Goal: Information Seeking & Learning: Learn about a topic

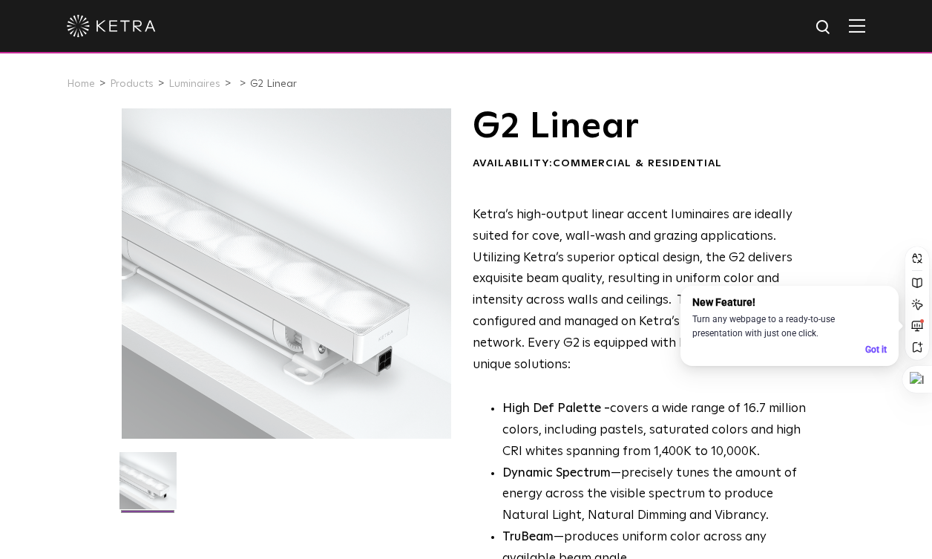
click at [560, 393] on div "Ketra’s high-output linear accent luminaires are ideally suited for cove, wall-…" at bounding box center [642, 479] width 338 height 549
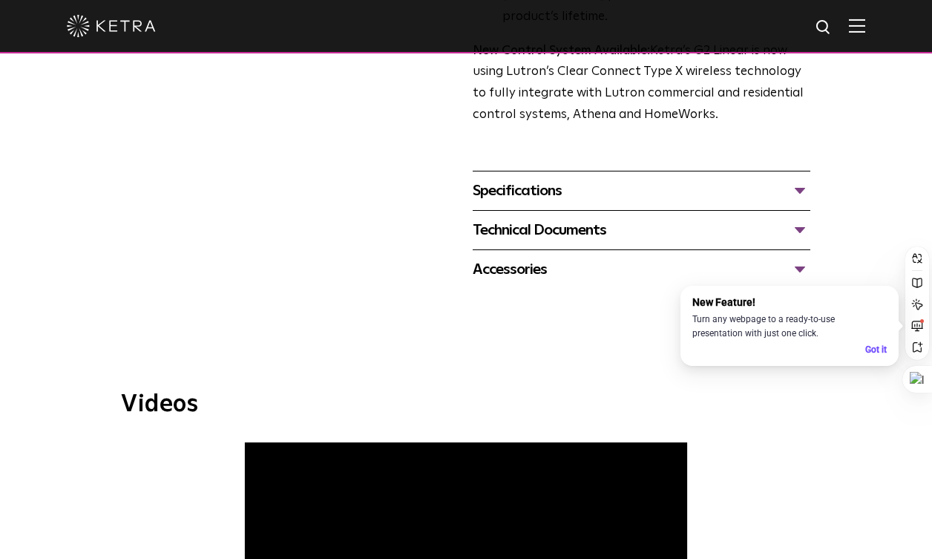
scroll to position [627, 0]
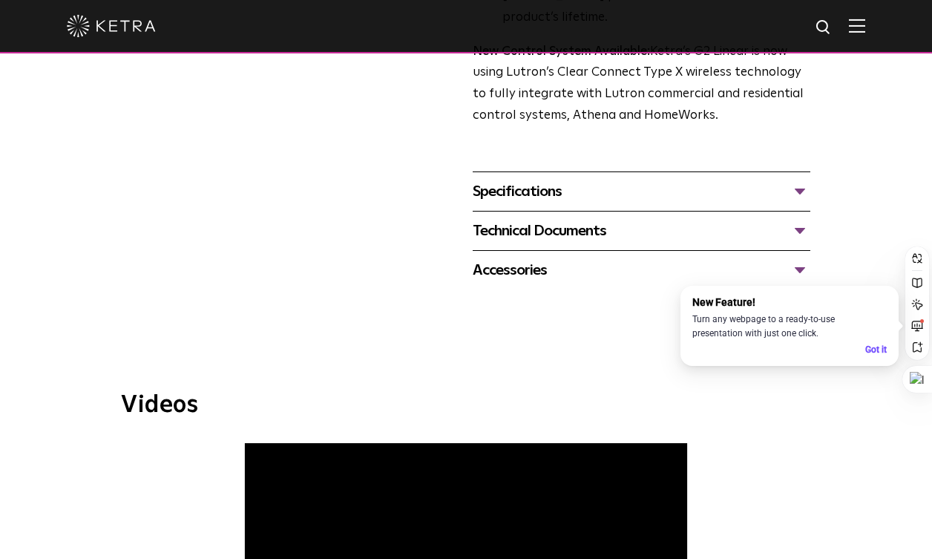
click at [576, 180] on div "Specifications" at bounding box center [642, 192] width 338 height 24
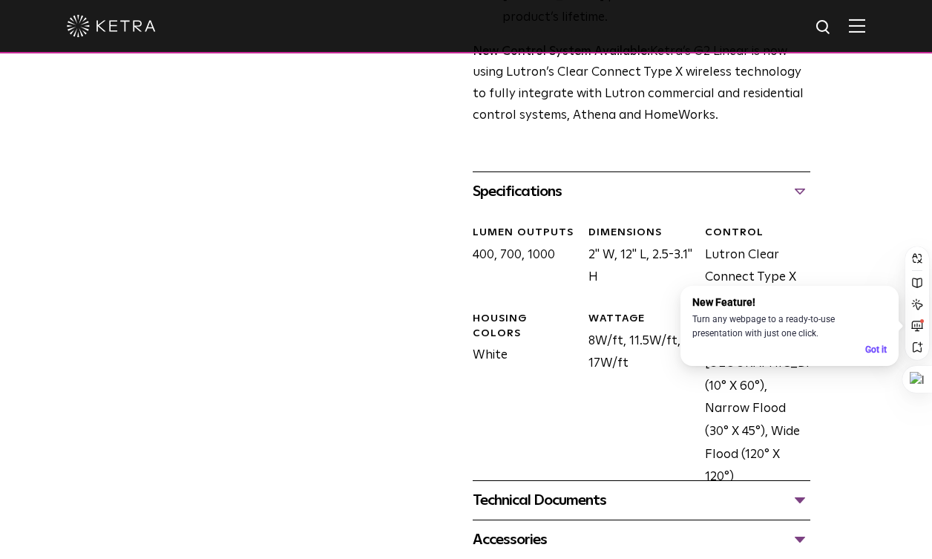
click at [592, 489] on div "Technical Documents" at bounding box center [642, 501] width 338 height 24
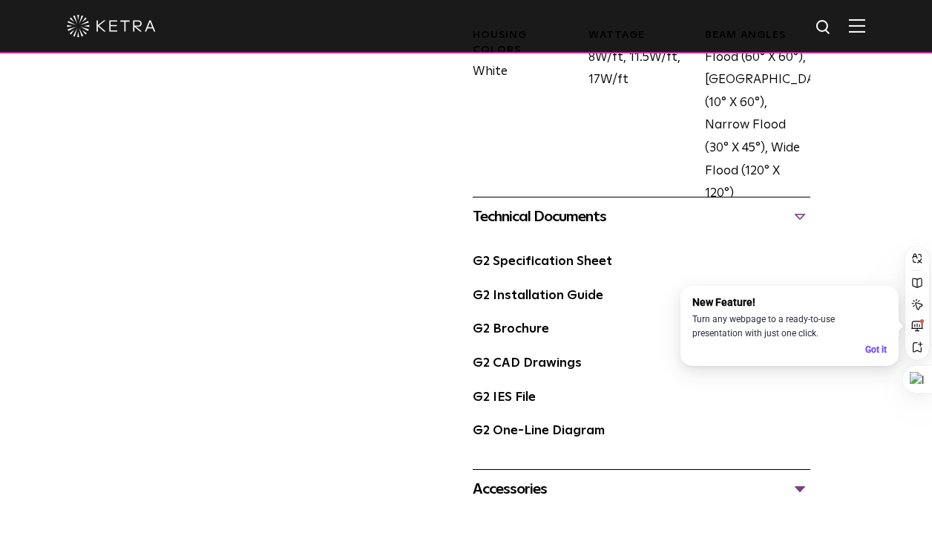
scroll to position [912, 0]
click at [576, 477] on div "Accessories" at bounding box center [642, 489] width 338 height 24
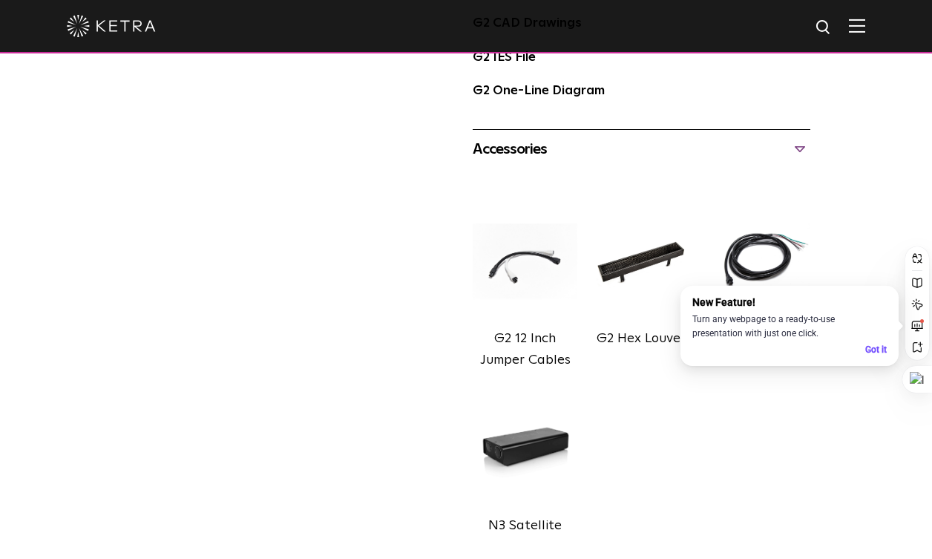
scroll to position [1253, 0]
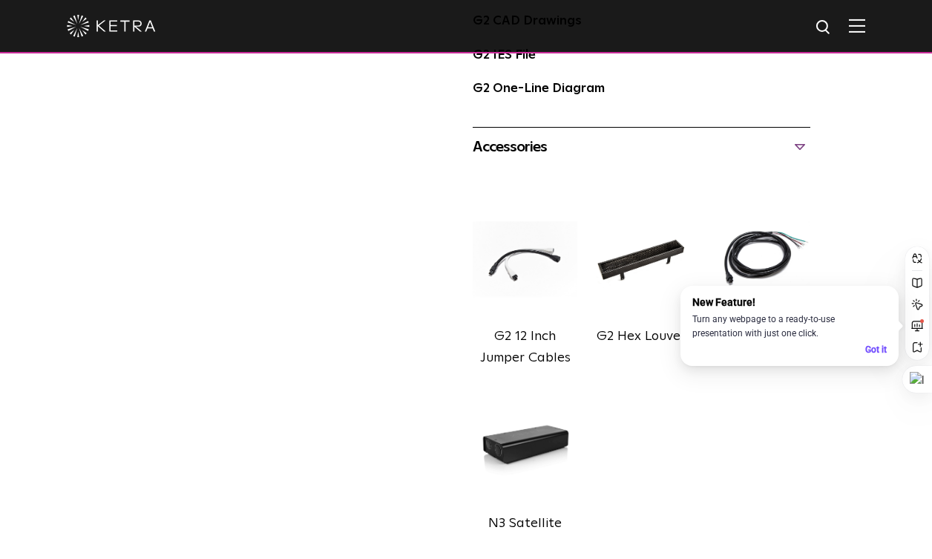
drag, startPoint x: 513, startPoint y: 234, endPoint x: 509, endPoint y: 319, distance: 85.5
click at [509, 330] on label "G2 12 Inch Jumper Cables" at bounding box center [525, 347] width 91 height 35
click at [490, 241] on img at bounding box center [525, 259] width 105 height 126
click at [517, 238] on img at bounding box center [525, 259] width 105 height 126
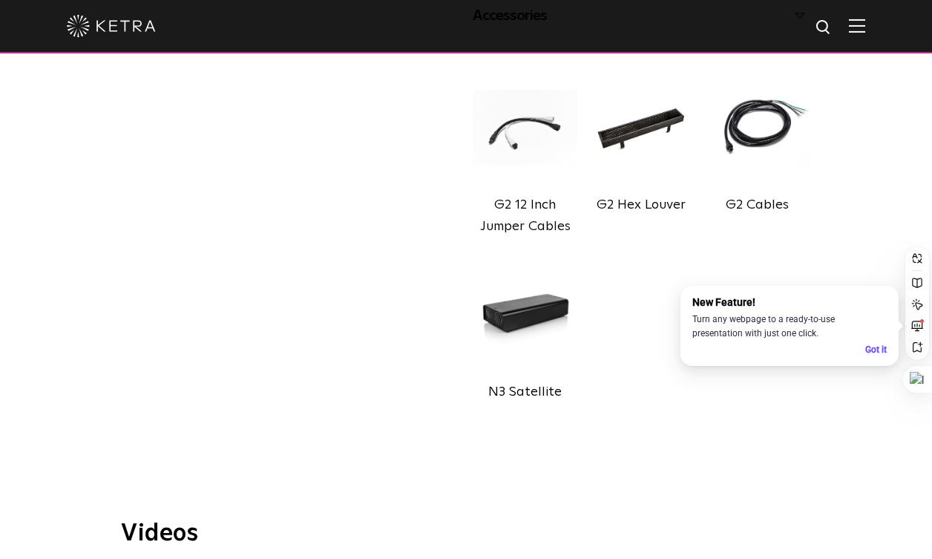
scroll to position [1391, 0]
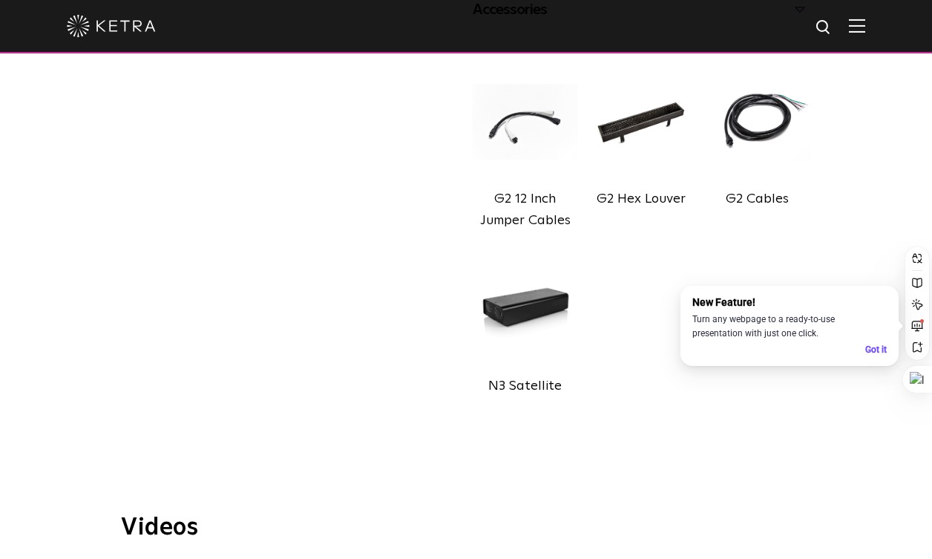
click at [755, 192] on label "G2 Cables" at bounding box center [757, 198] width 63 height 13
click at [740, 102] on img at bounding box center [757, 122] width 105 height 126
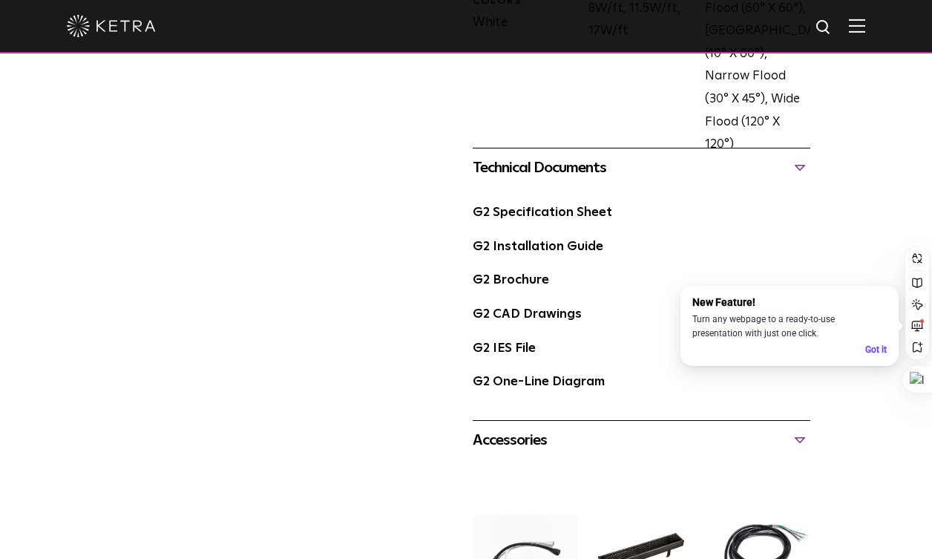
scroll to position [959, 0]
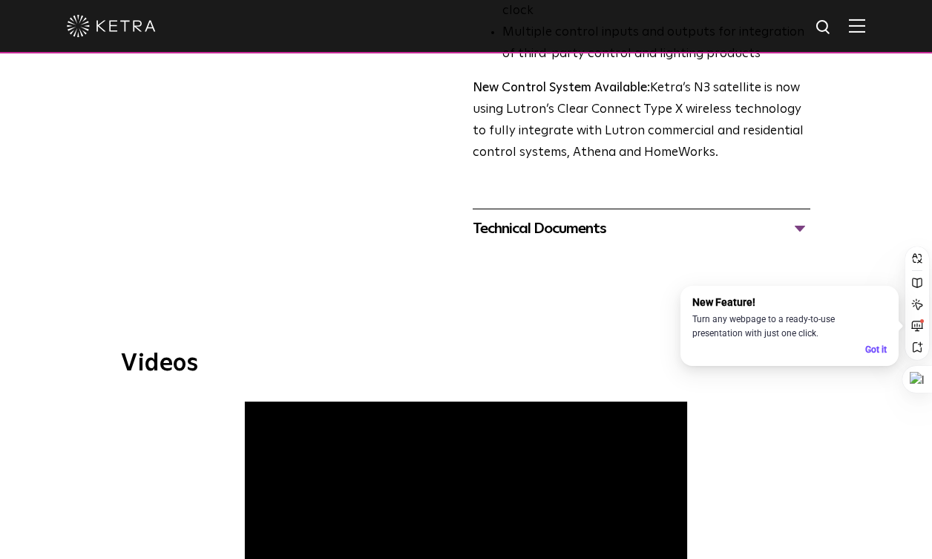
scroll to position [544, 0]
click at [512, 216] on div "Technical Documents" at bounding box center [642, 228] width 338 height 24
